Goal: Task Accomplishment & Management: Manage account settings

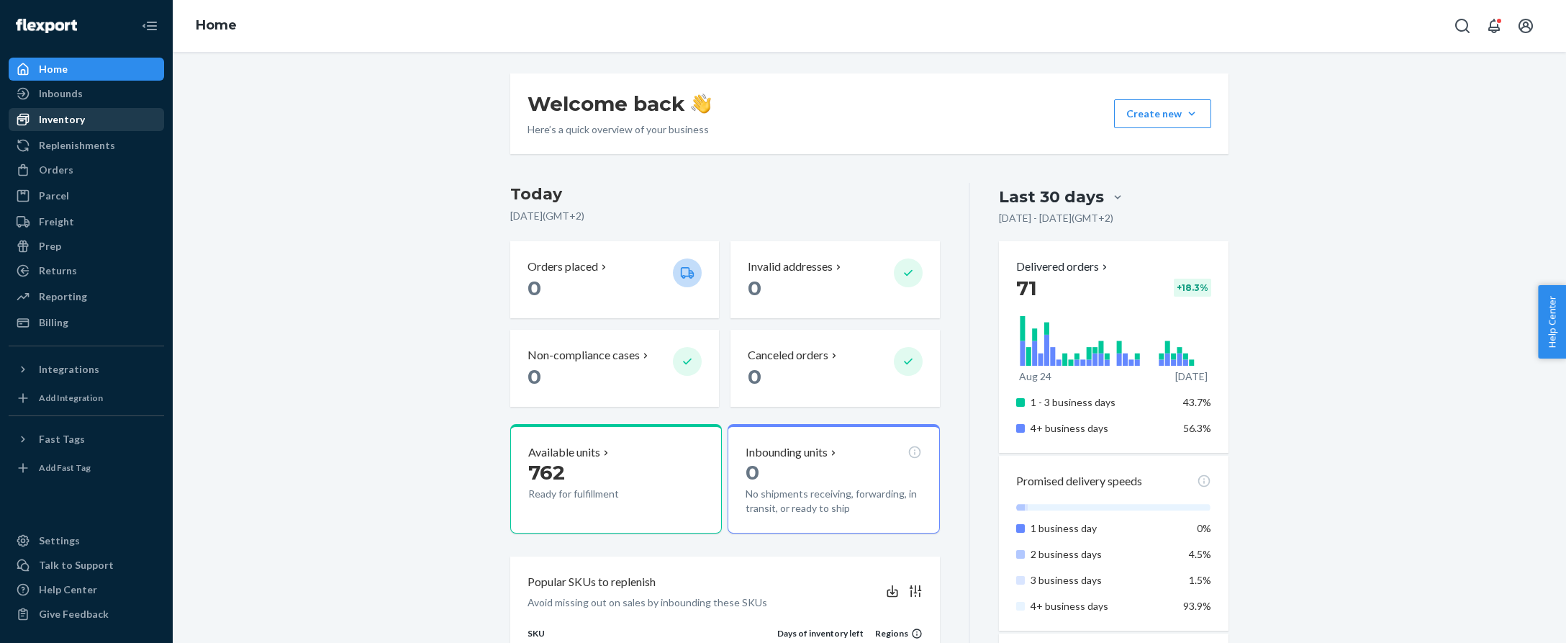
click at [65, 122] on div "Inventory" at bounding box center [62, 119] width 46 height 14
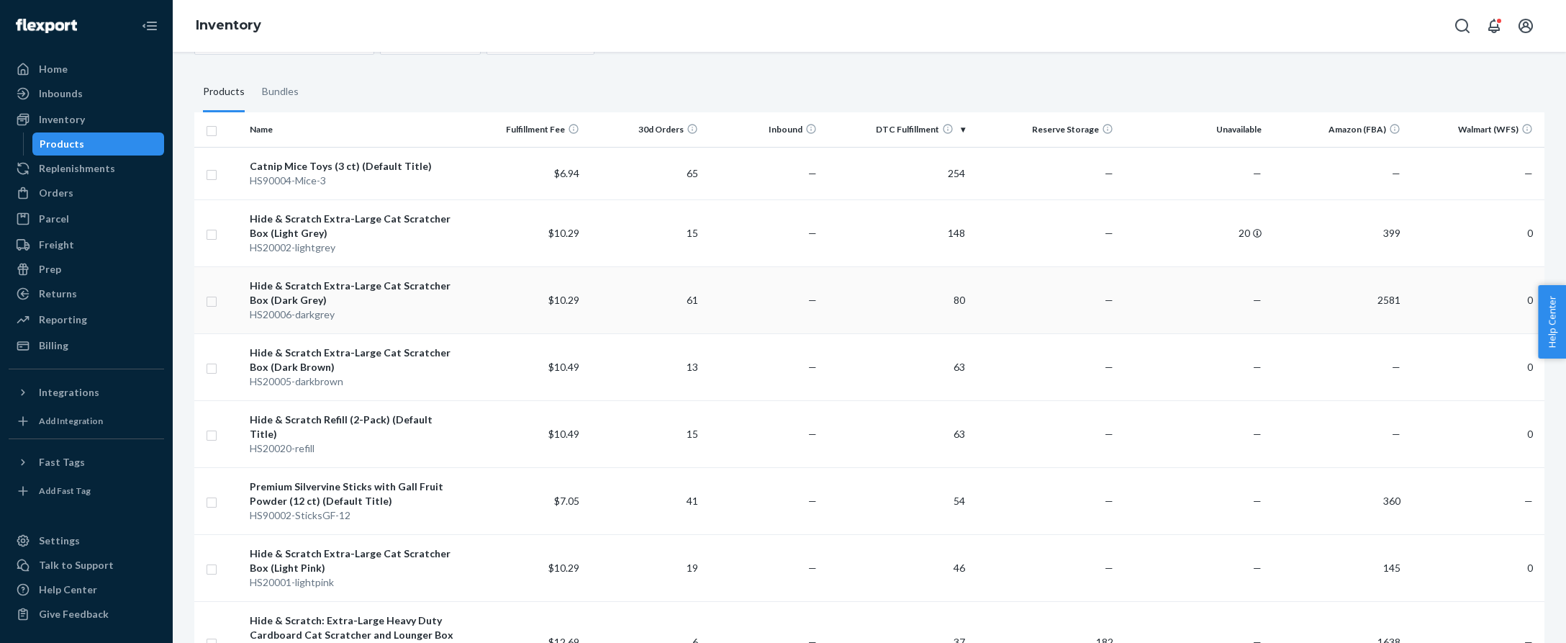
scroll to position [91, 0]
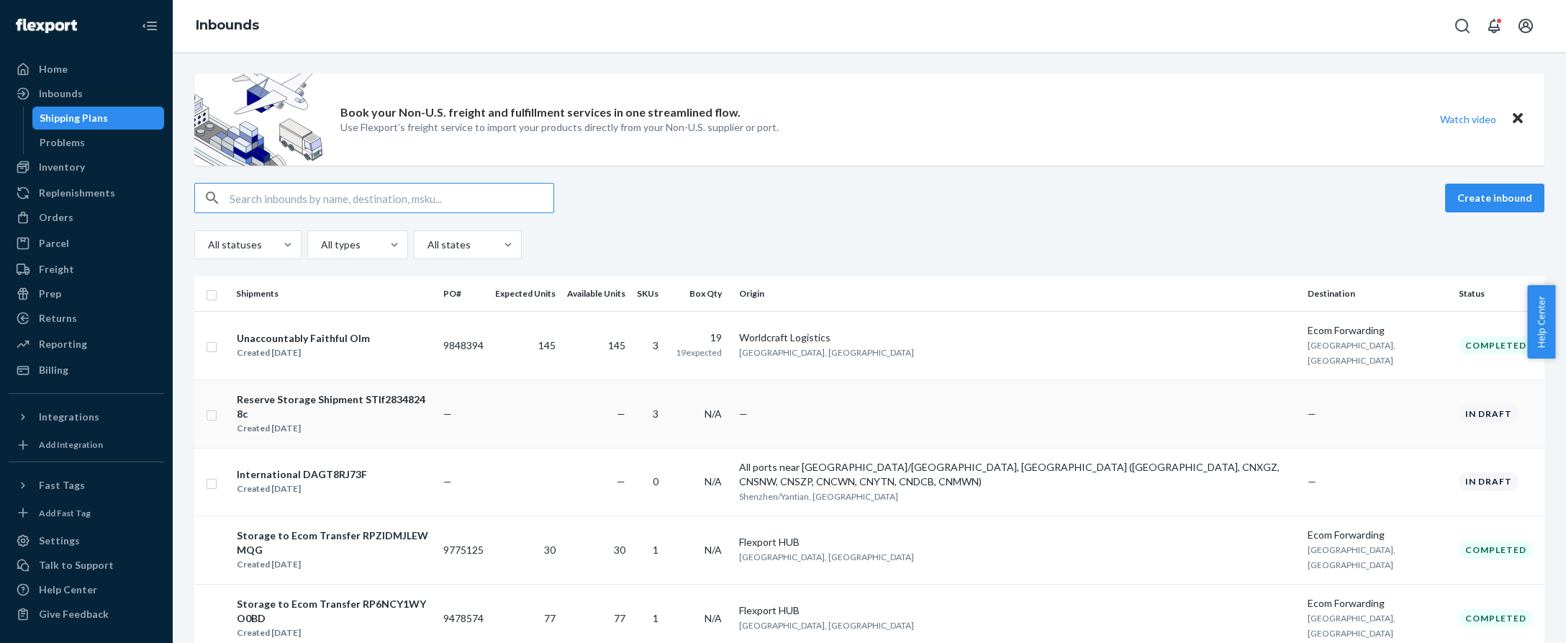
click at [933, 394] on td "—" at bounding box center [1017, 413] width 569 height 68
click at [204, 391] on td at bounding box center [212, 413] width 36 height 68
click at [212, 406] on input "checkbox" at bounding box center [212, 413] width 12 height 15
checkbox input "true"
click at [214, 474] on input "checkbox" at bounding box center [212, 481] width 12 height 15
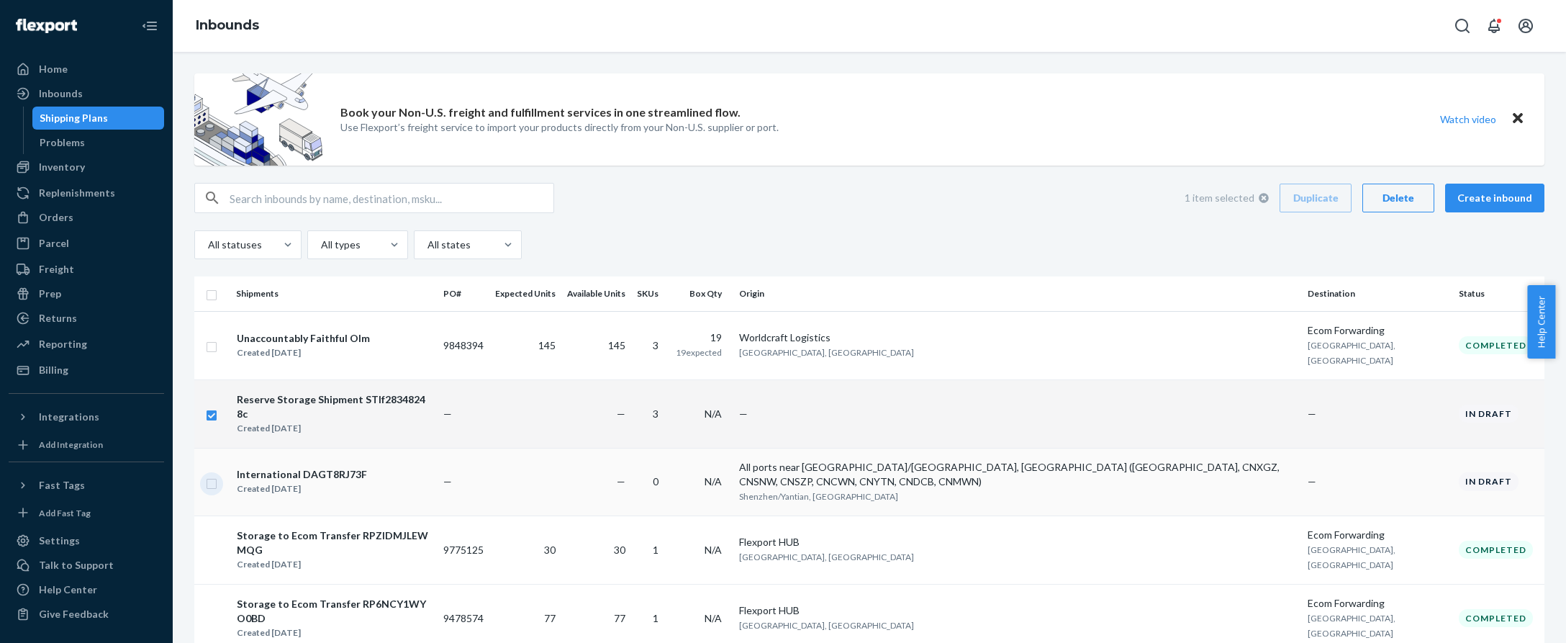
checkbox input "true"
click at [1389, 204] on div "Delete" at bounding box center [1399, 198] width 48 height 14
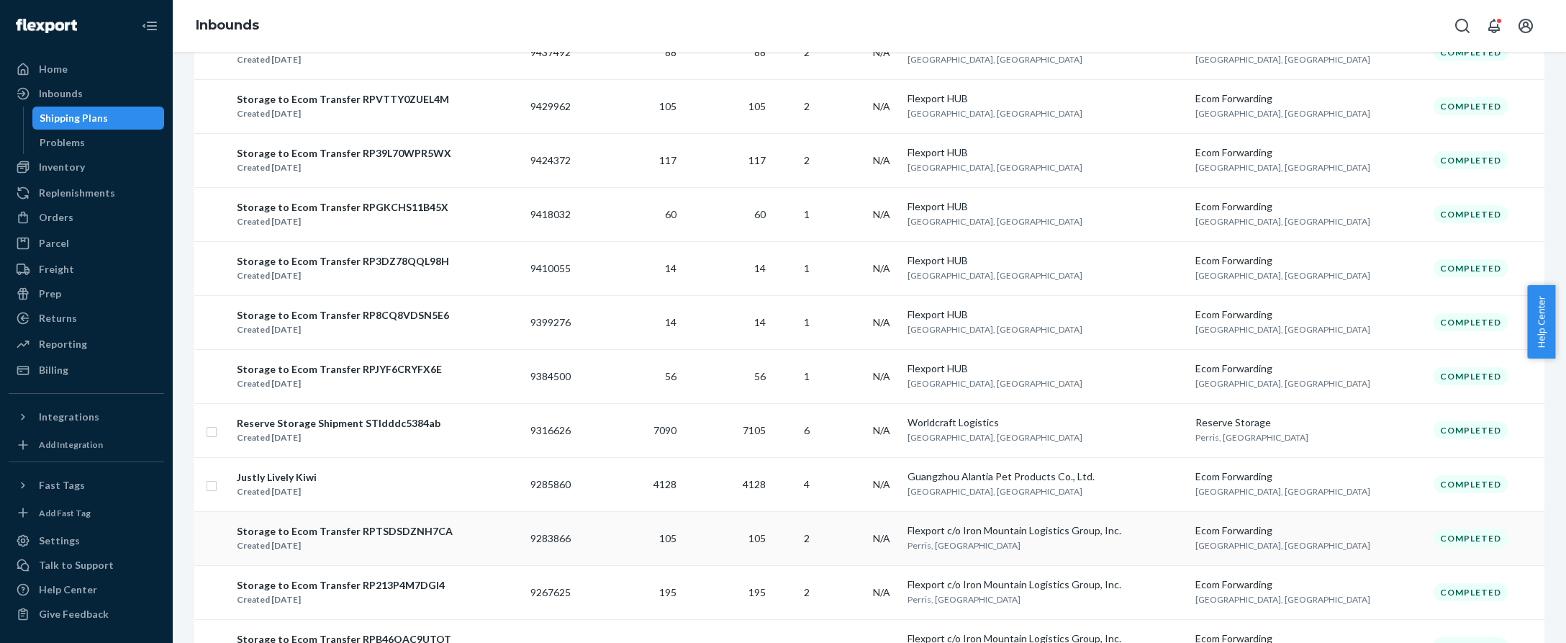
scroll to position [999, 0]
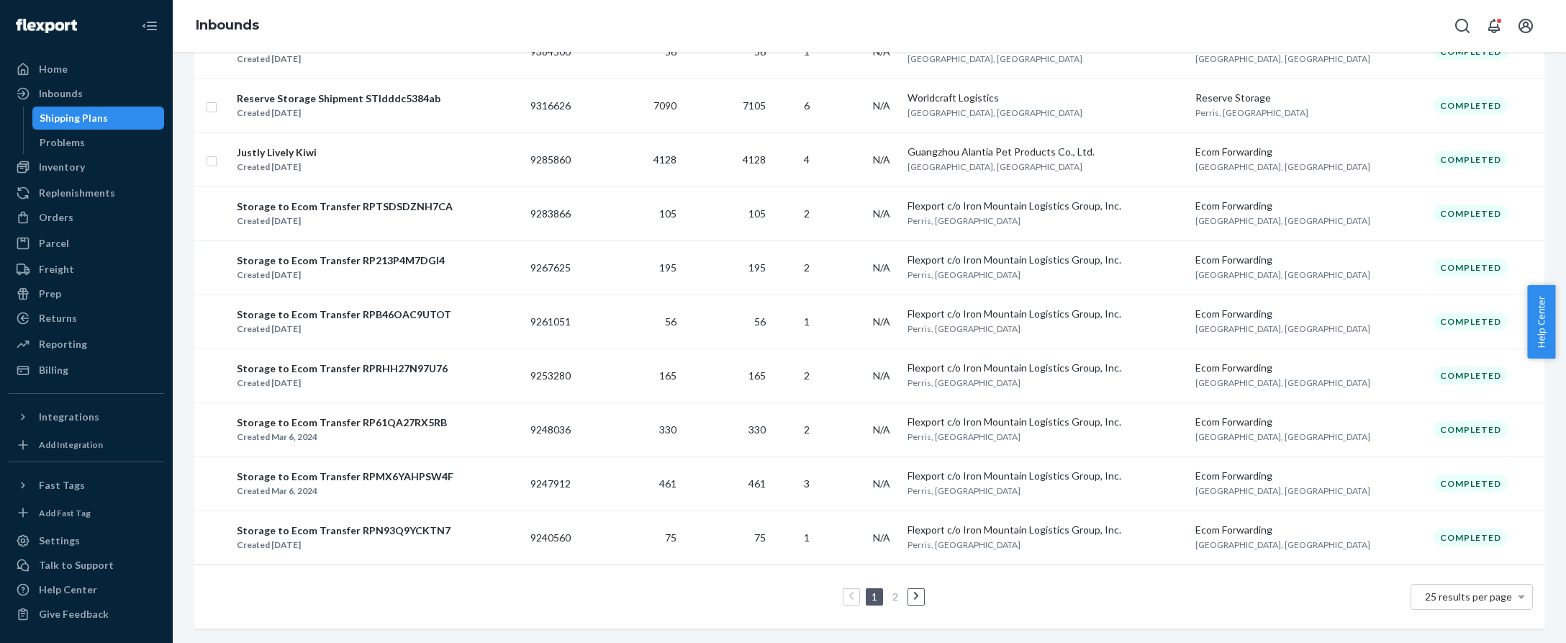
click at [890, 590] on link "2" at bounding box center [896, 596] width 12 height 12
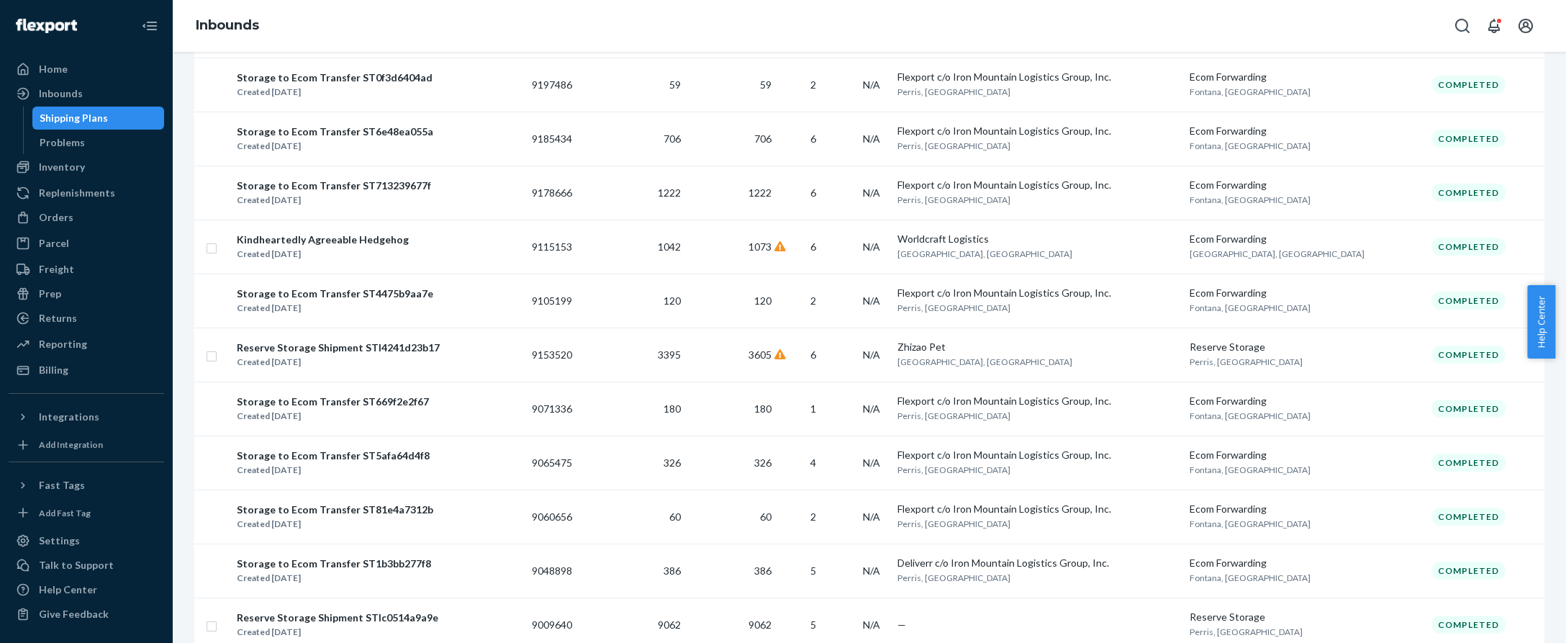
scroll to position [513, 0]
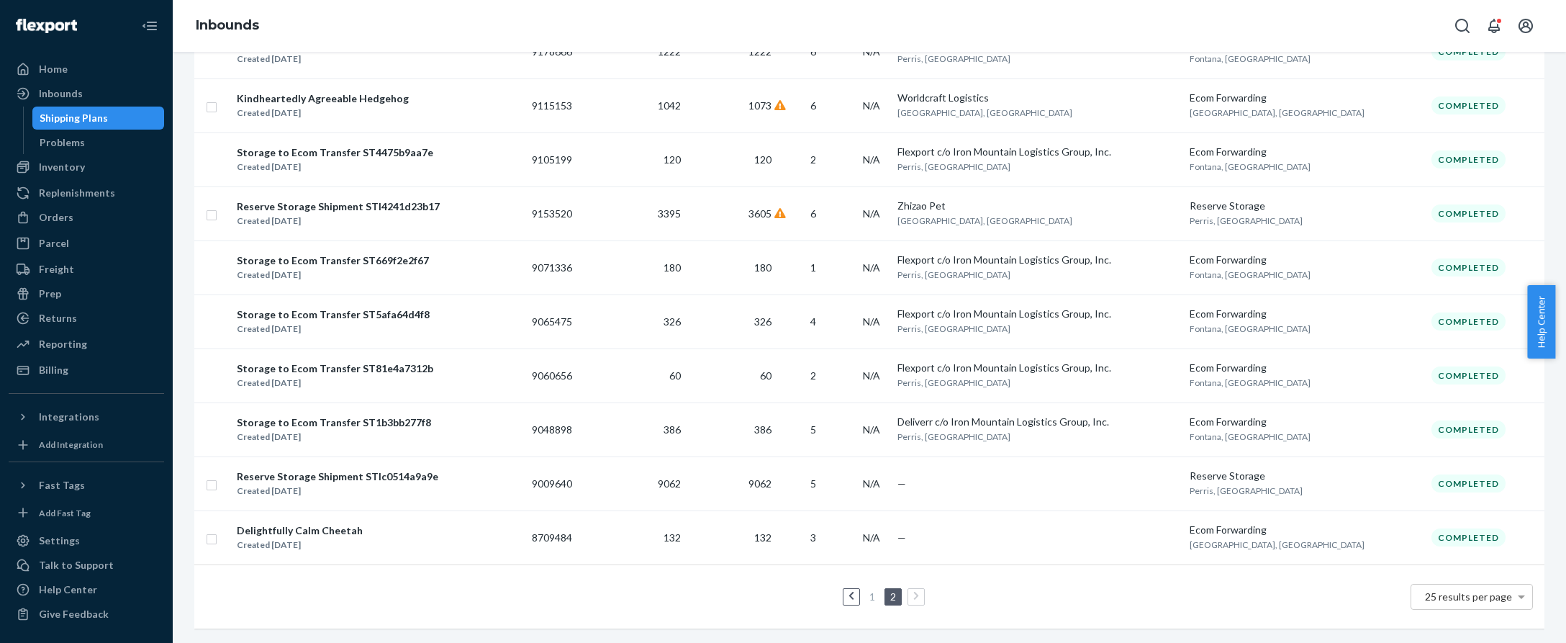
click at [868, 590] on link "1" at bounding box center [873, 596] width 12 height 12
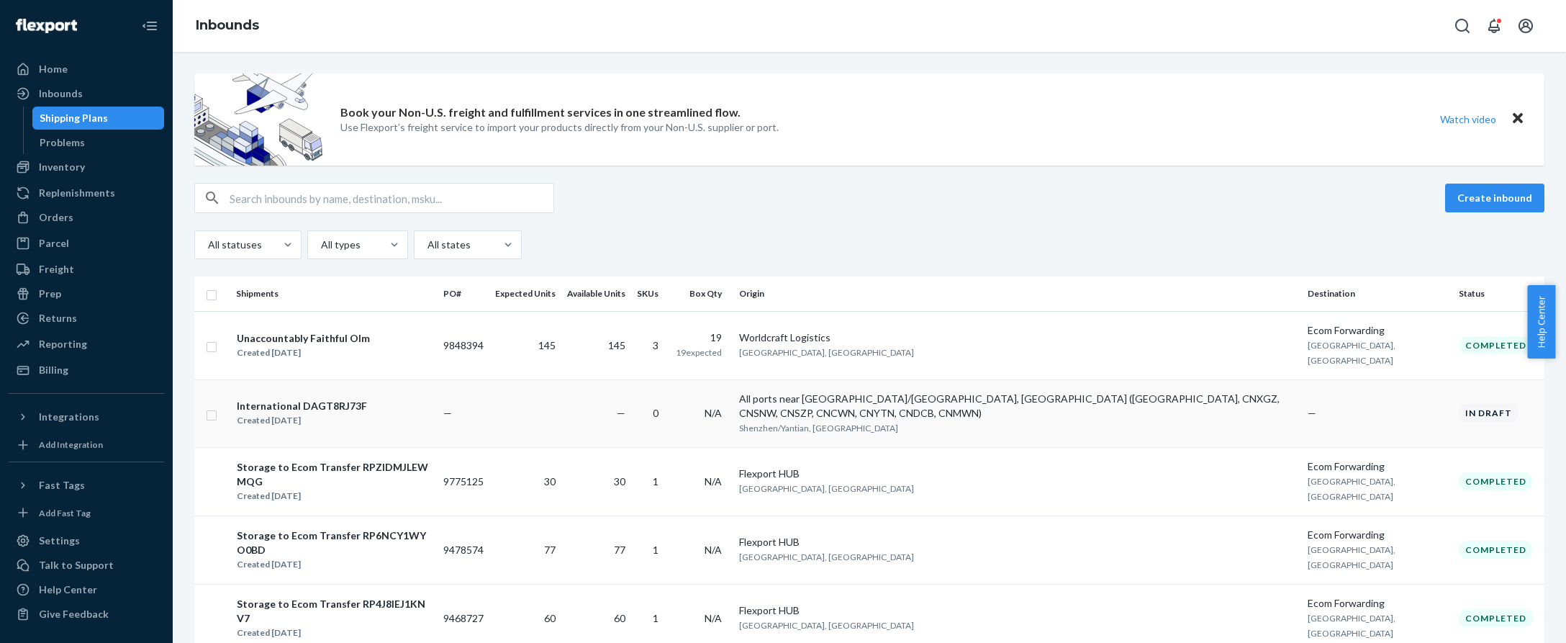
click at [212, 406] on input "checkbox" at bounding box center [212, 413] width 12 height 15
checkbox input "true"
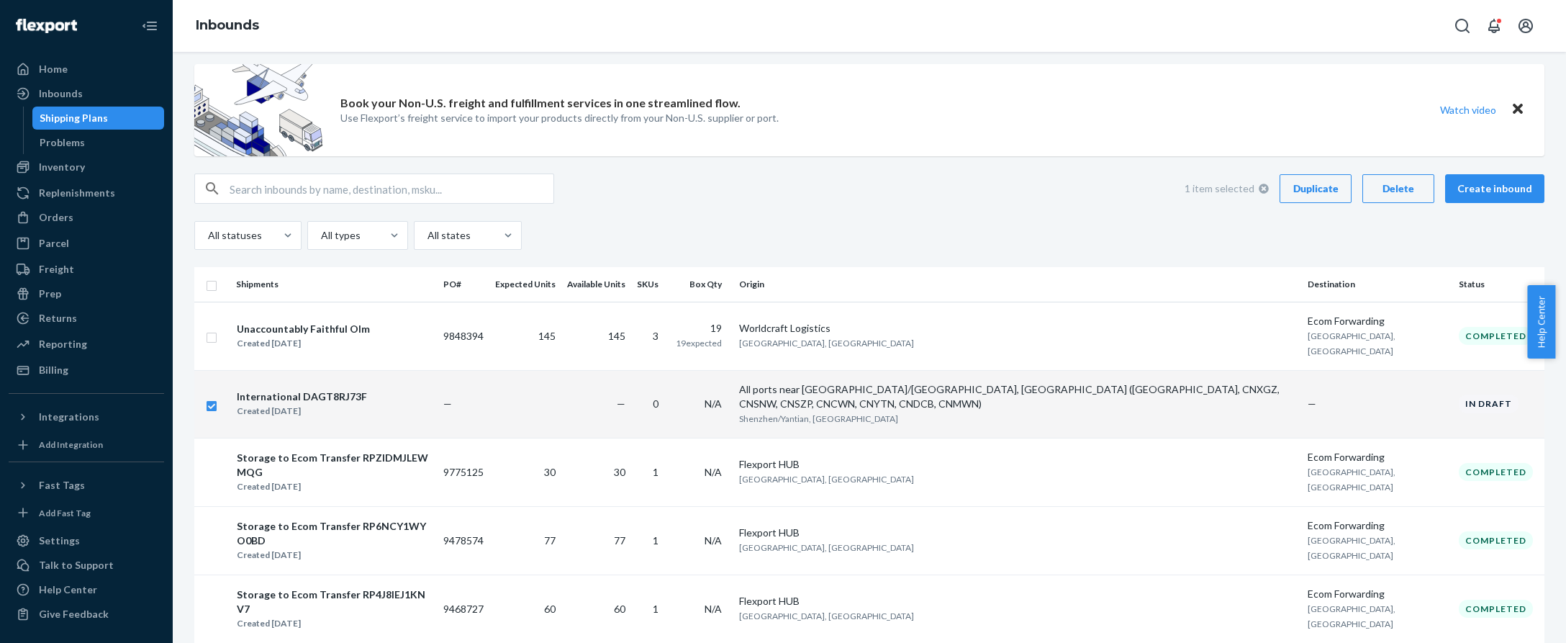
click at [1396, 189] on div "Delete" at bounding box center [1399, 188] width 48 height 14
